Goal: Information Seeking & Learning: Learn about a topic

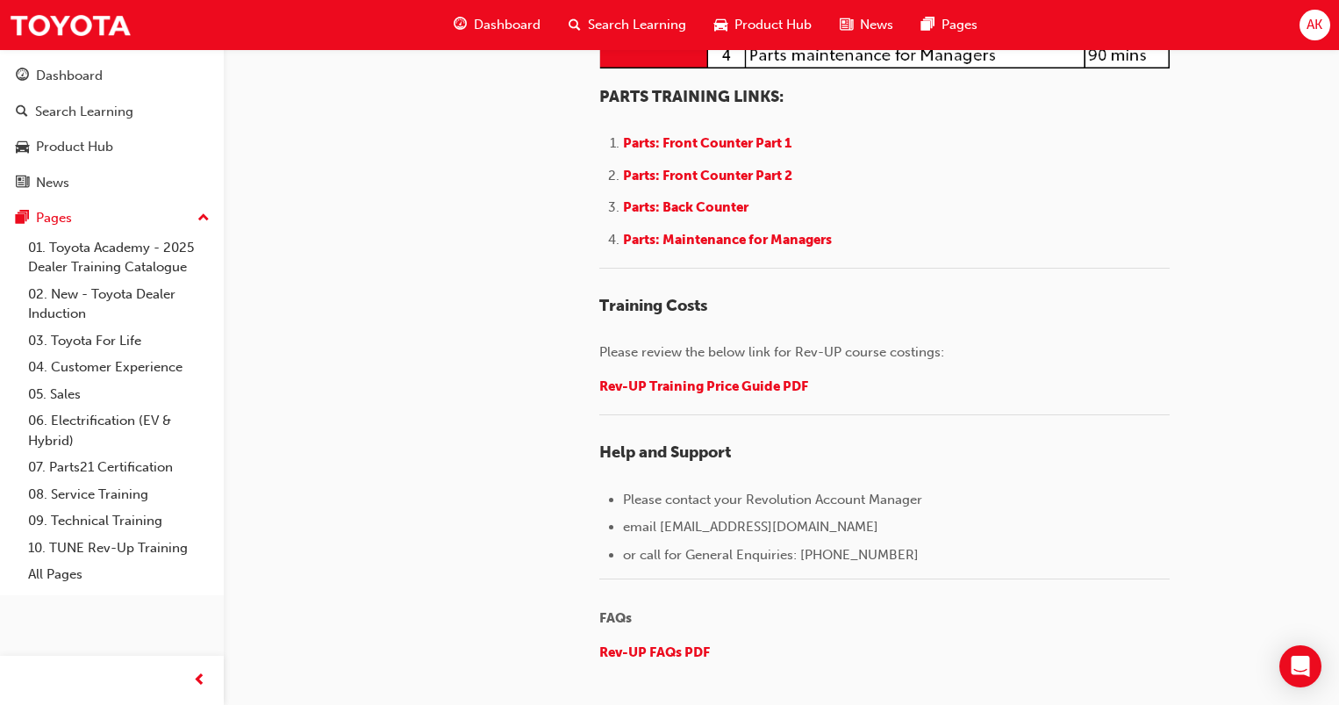
scroll to position [2189, 0]
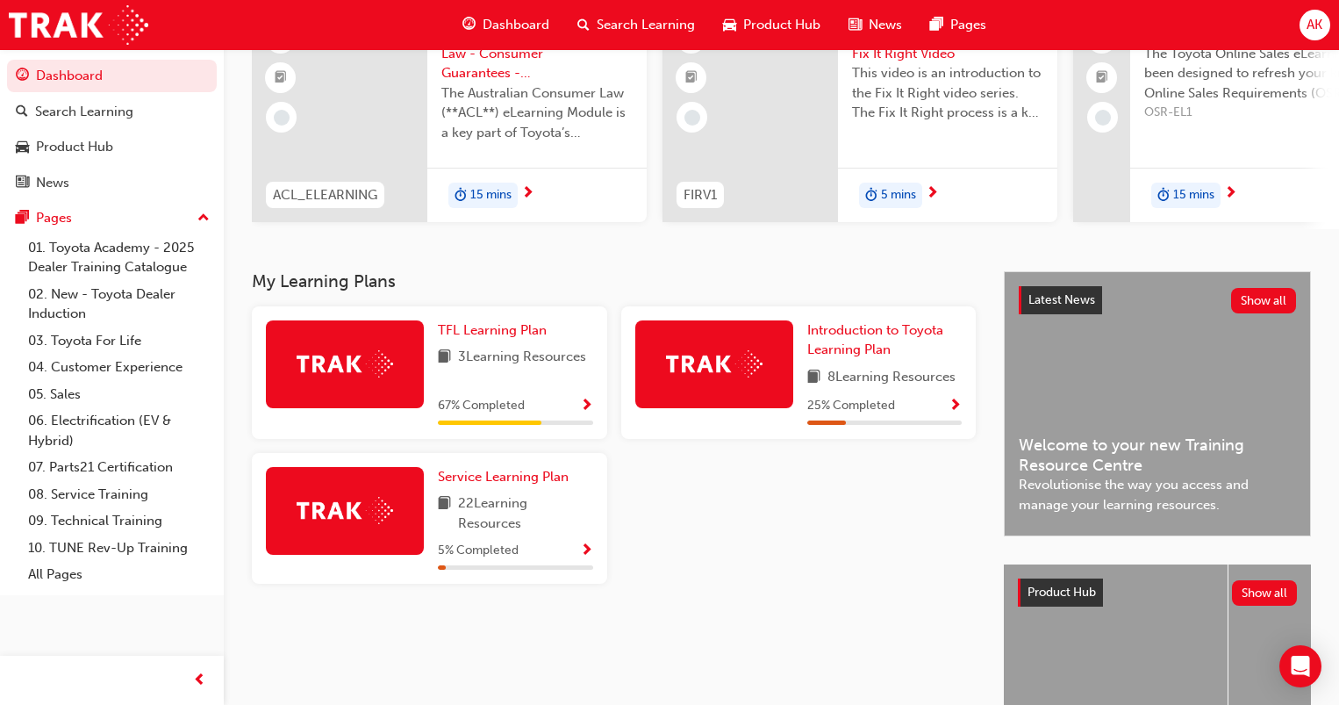
scroll to position [263, 0]
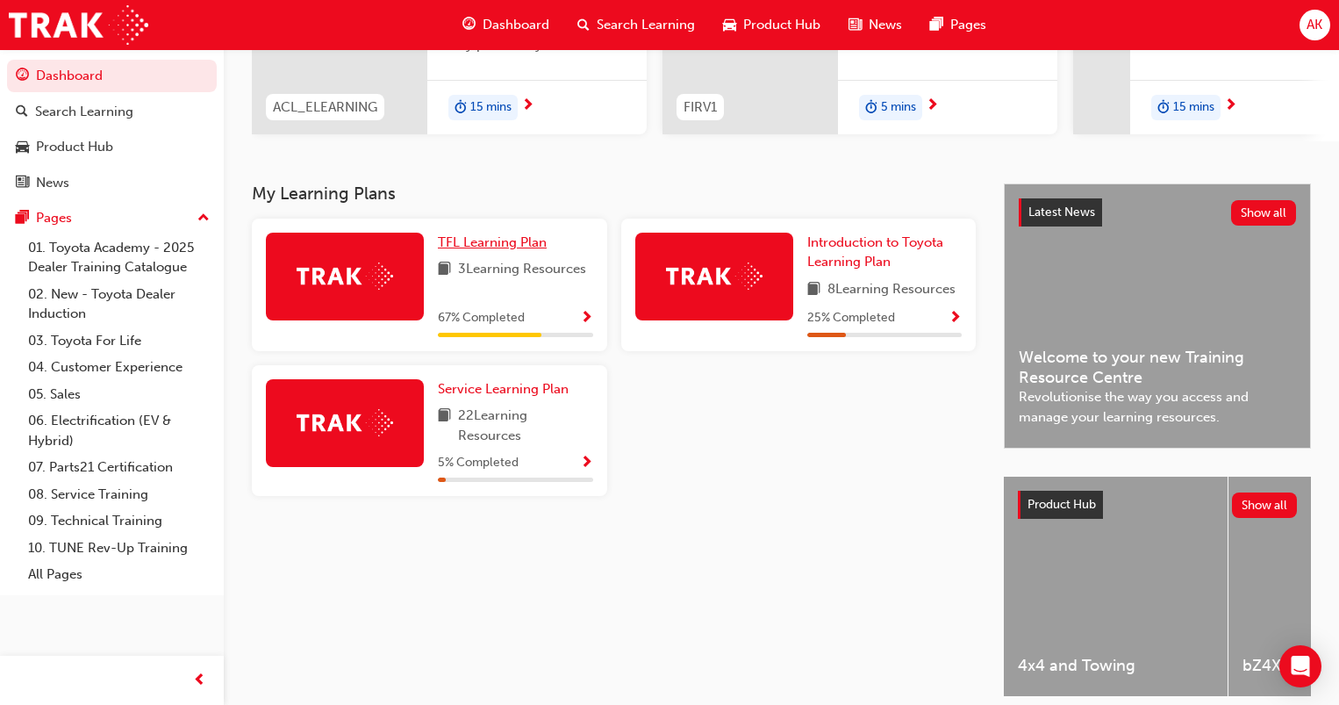
click at [546, 250] on link "TFL Learning Plan" at bounding box center [496, 243] width 116 height 20
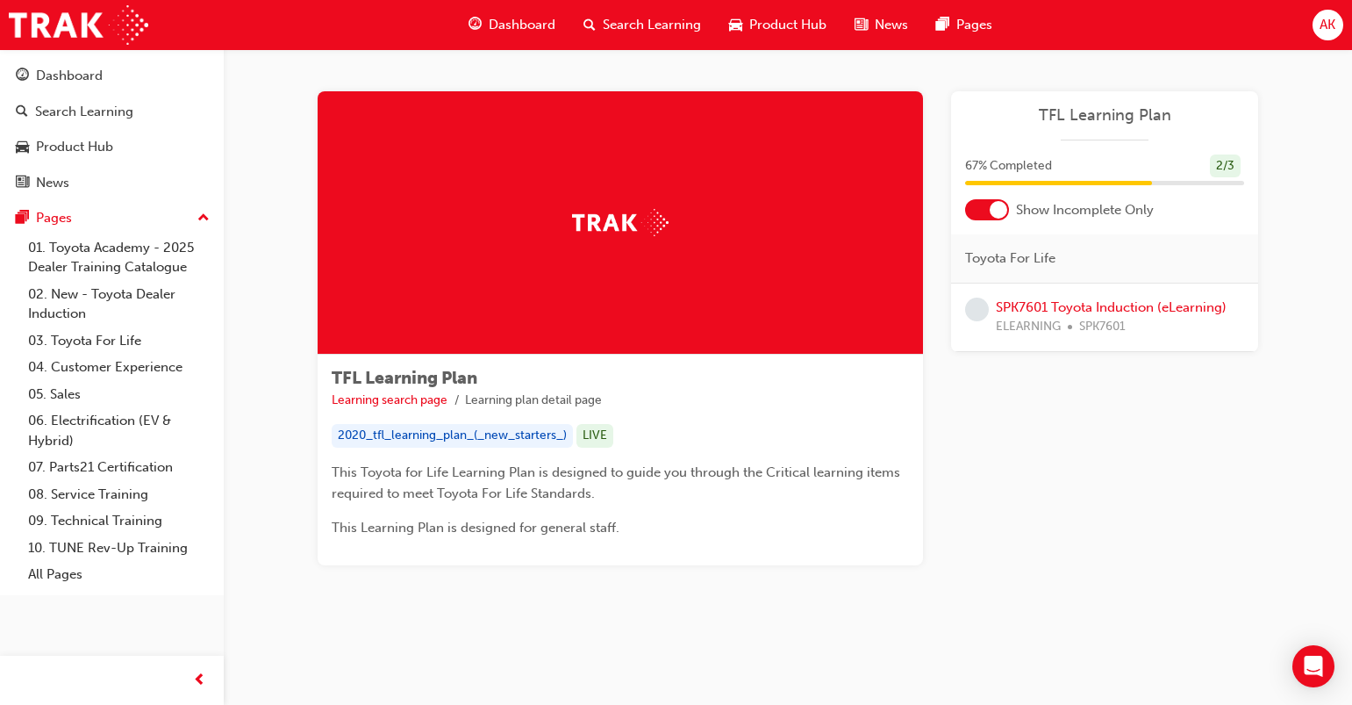
click at [995, 212] on div at bounding box center [999, 210] width 18 height 18
click at [995, 212] on div at bounding box center [987, 209] width 44 height 21
click at [1150, 314] on link "SPK7601 Toyota Induction (eLearning)" at bounding box center [1111, 307] width 231 height 16
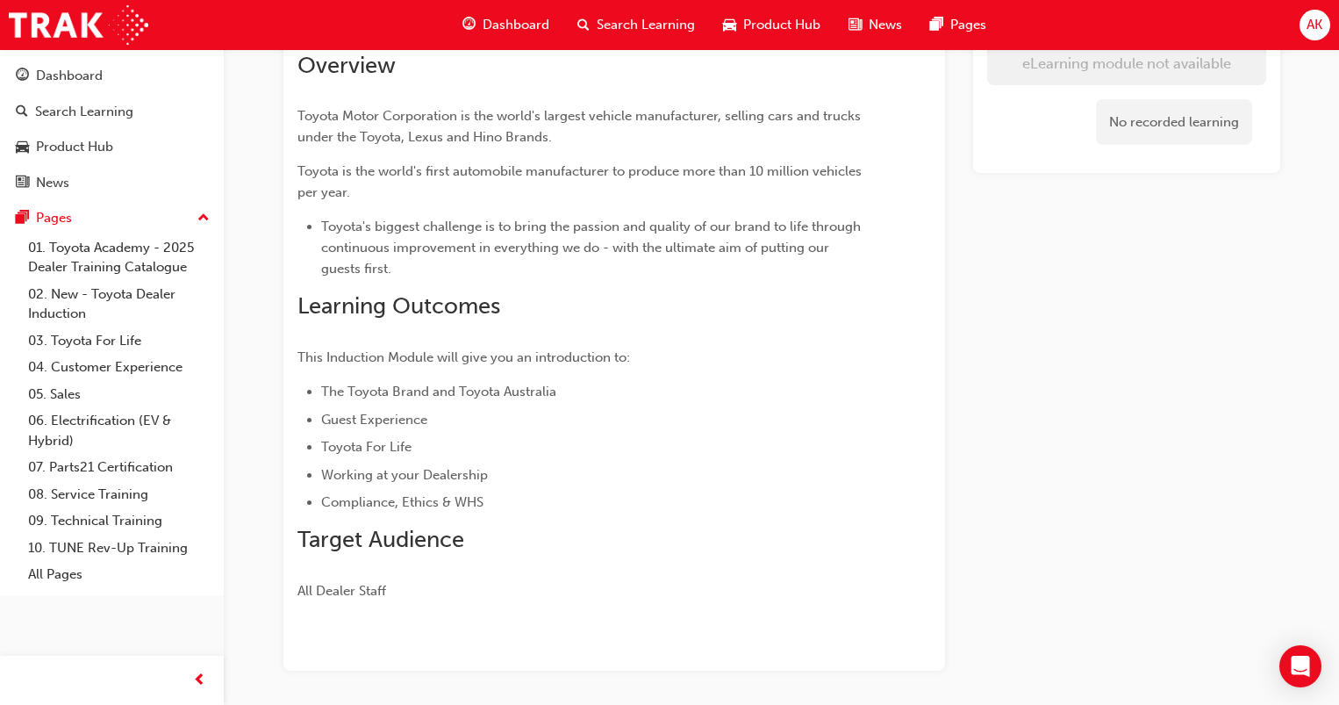
scroll to position [87, 0]
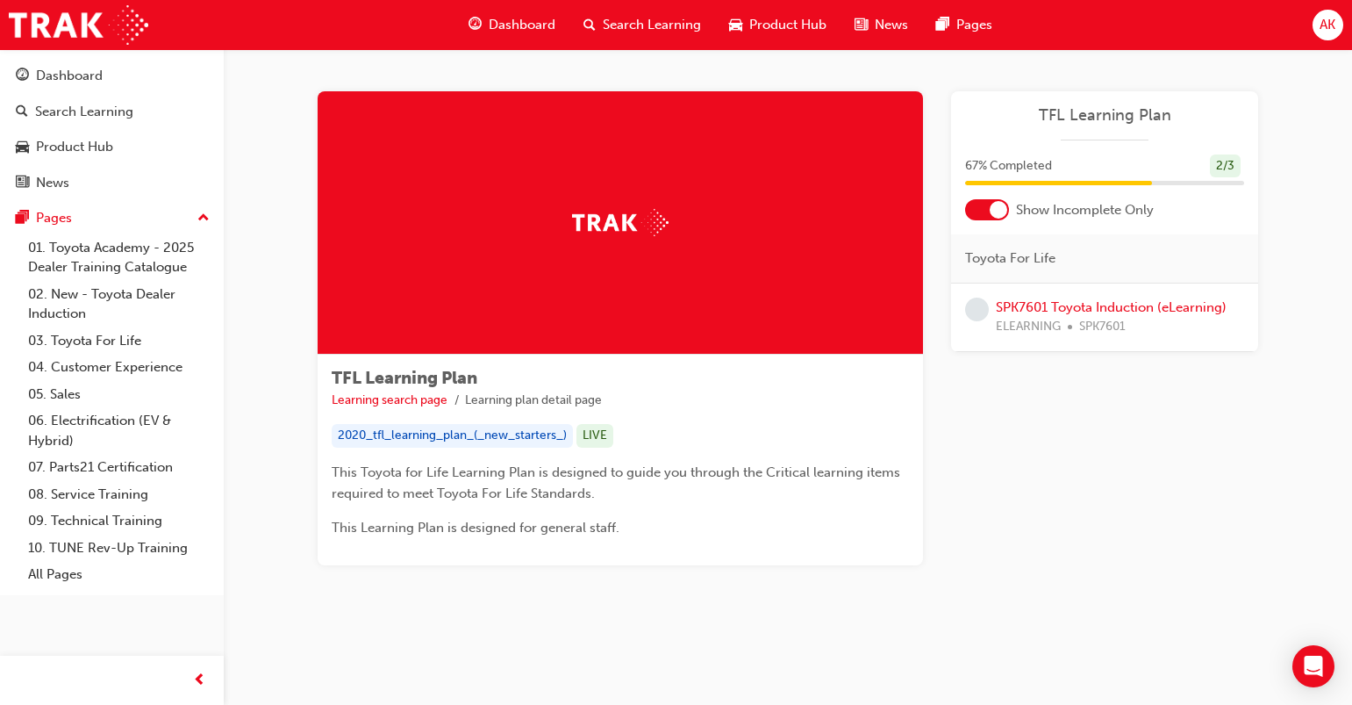
click at [533, 37] on div "Dashboard" at bounding box center [512, 25] width 115 height 36
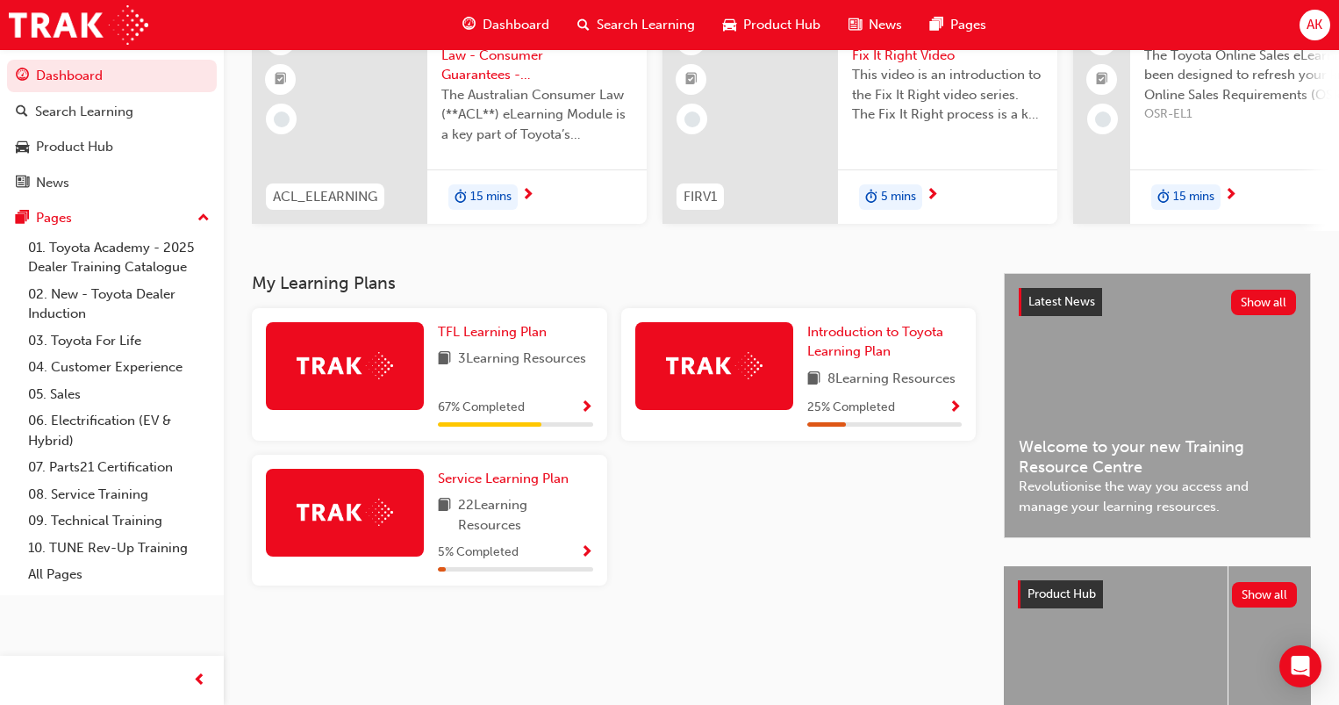
scroll to position [176, 0]
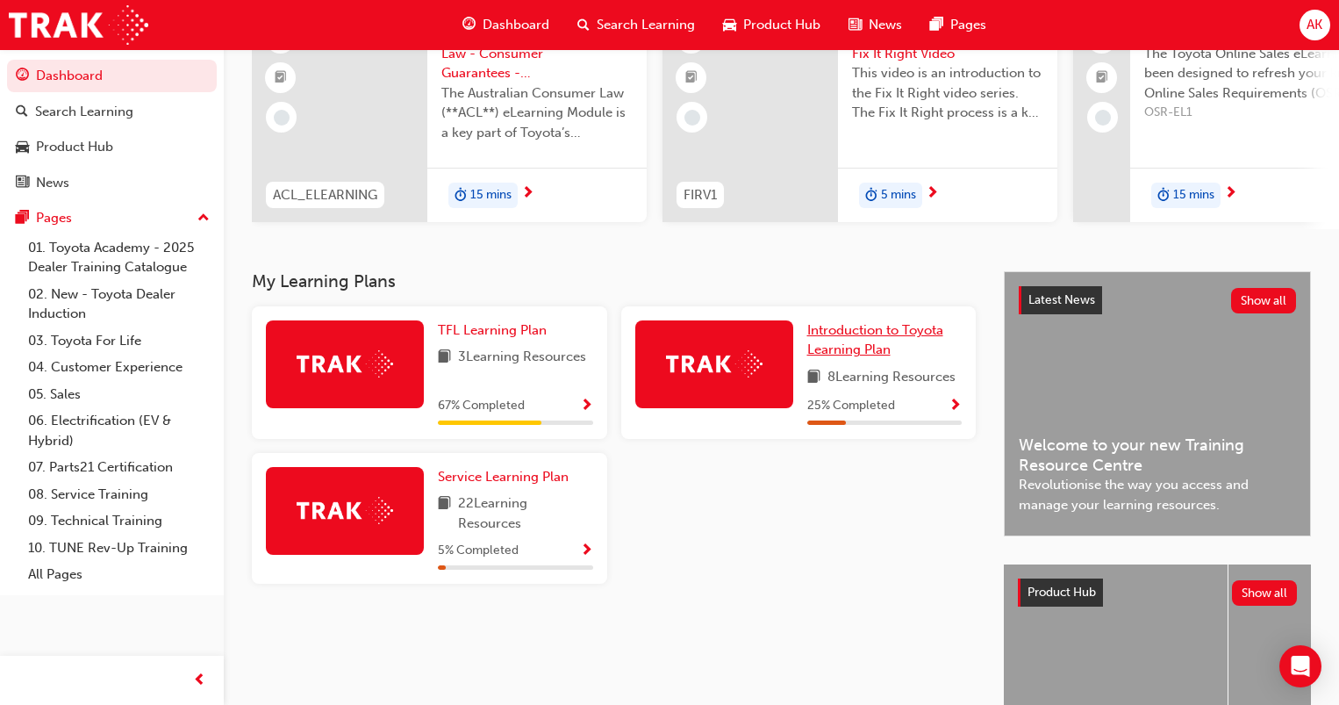
click at [840, 344] on span "Introduction to Toyota Learning Plan" at bounding box center [875, 340] width 136 height 36
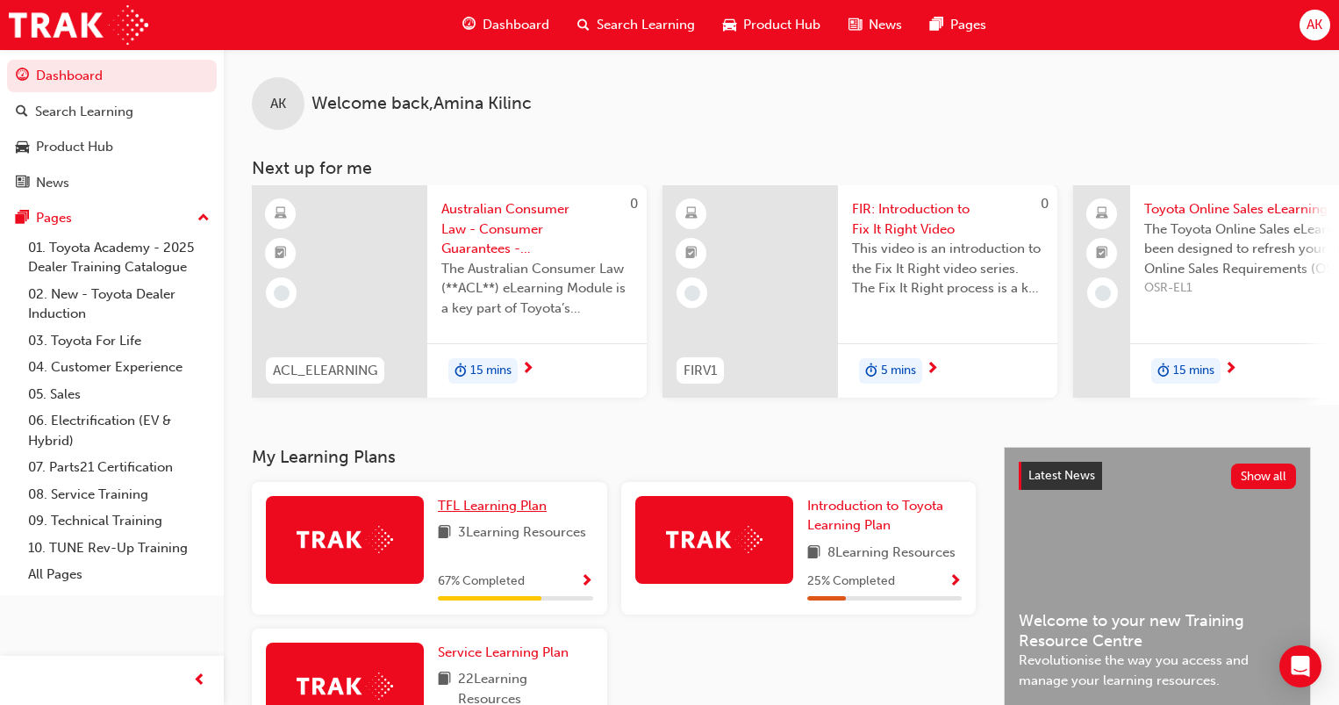
click at [545, 510] on span "TFL Learning Plan" at bounding box center [492, 506] width 109 height 16
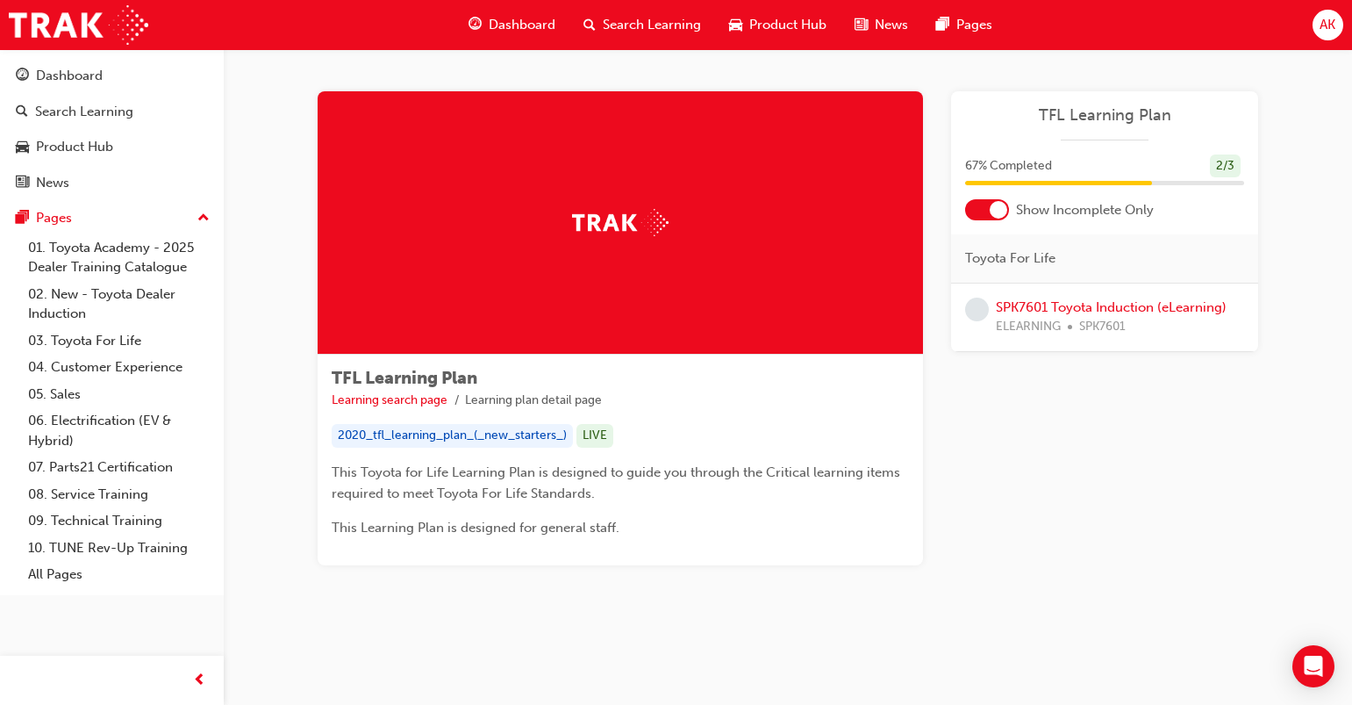
click at [982, 200] on div at bounding box center [987, 209] width 44 height 21
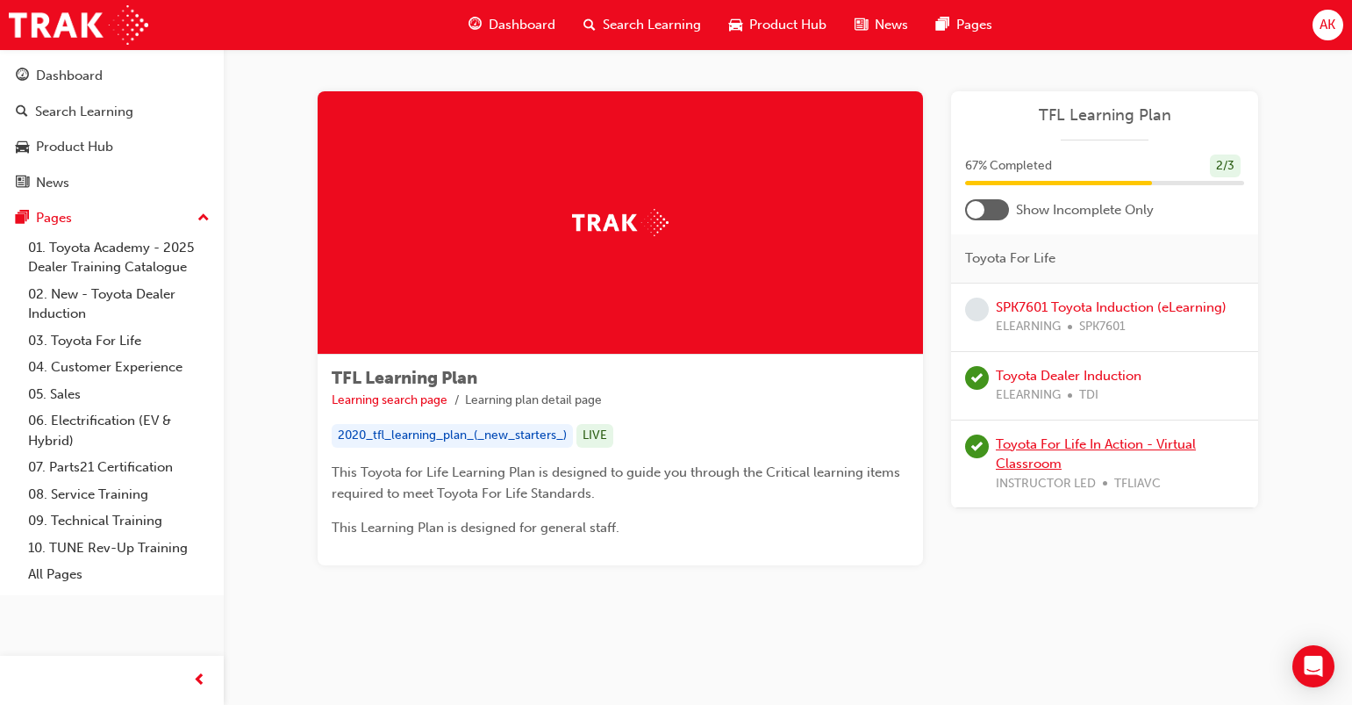
click at [1074, 448] on link "Toyota For Life In Action - Virtual Classroom" at bounding box center [1096, 454] width 200 height 36
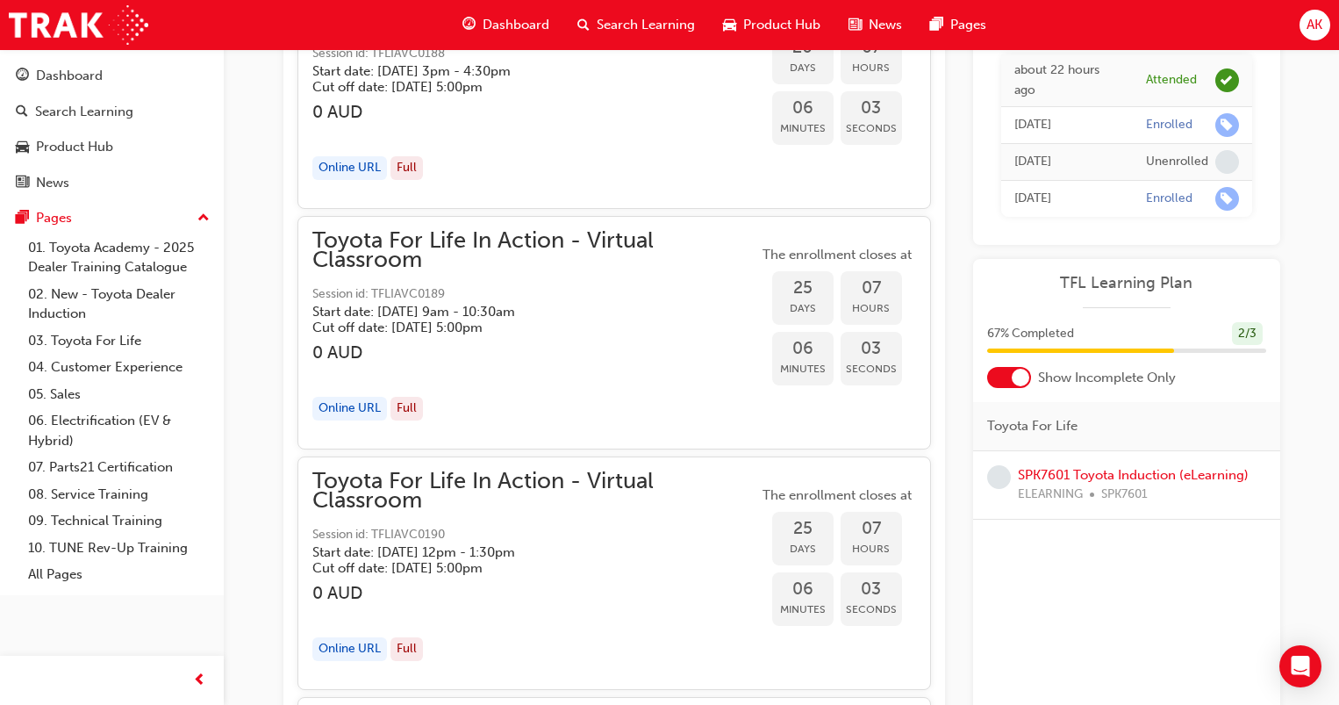
scroll to position [8374, 0]
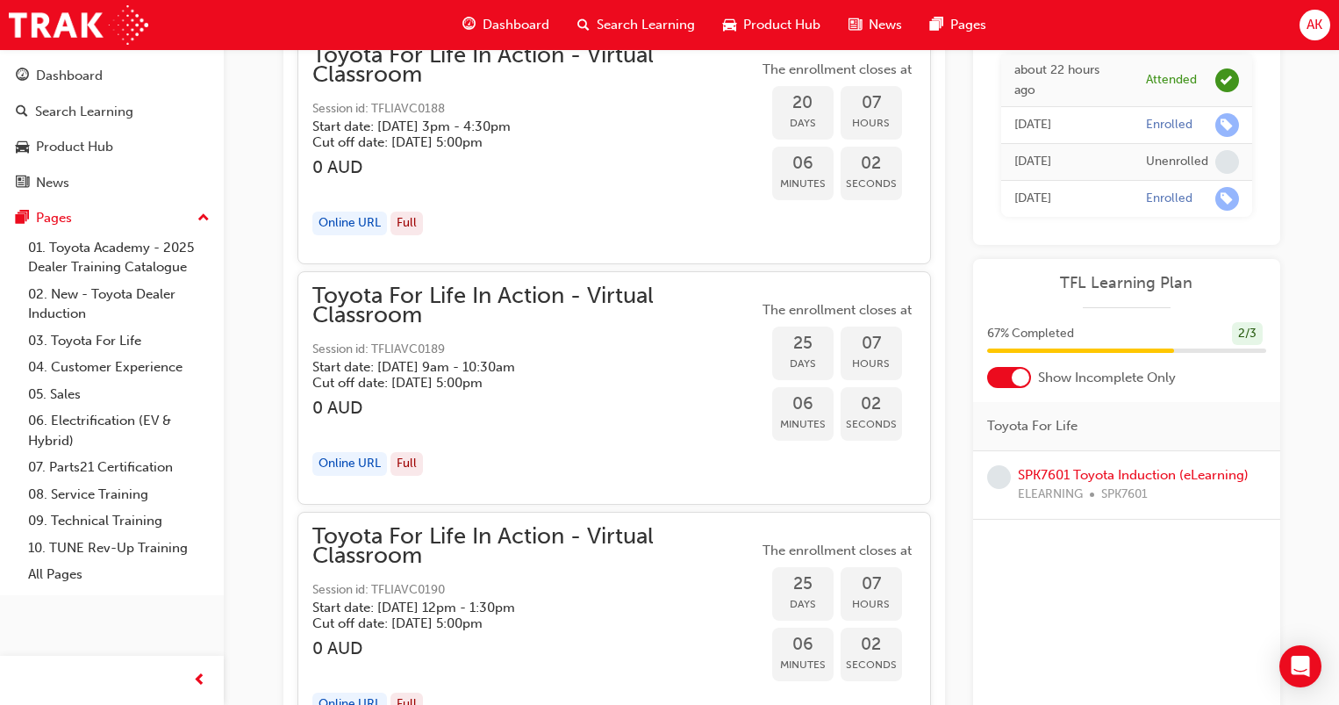
click at [512, 19] on span "Dashboard" at bounding box center [516, 25] width 67 height 20
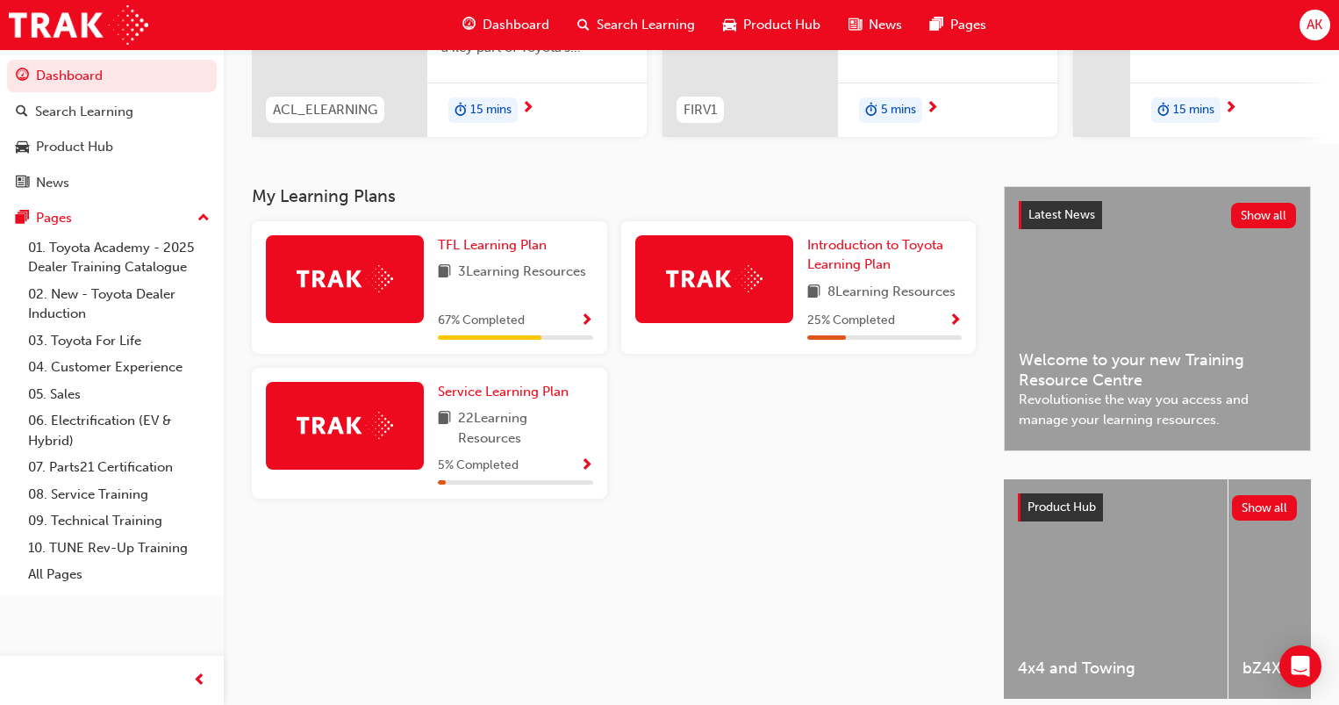
scroll to position [344, 0]
